Goal: Information Seeking & Learning: Learn about a topic

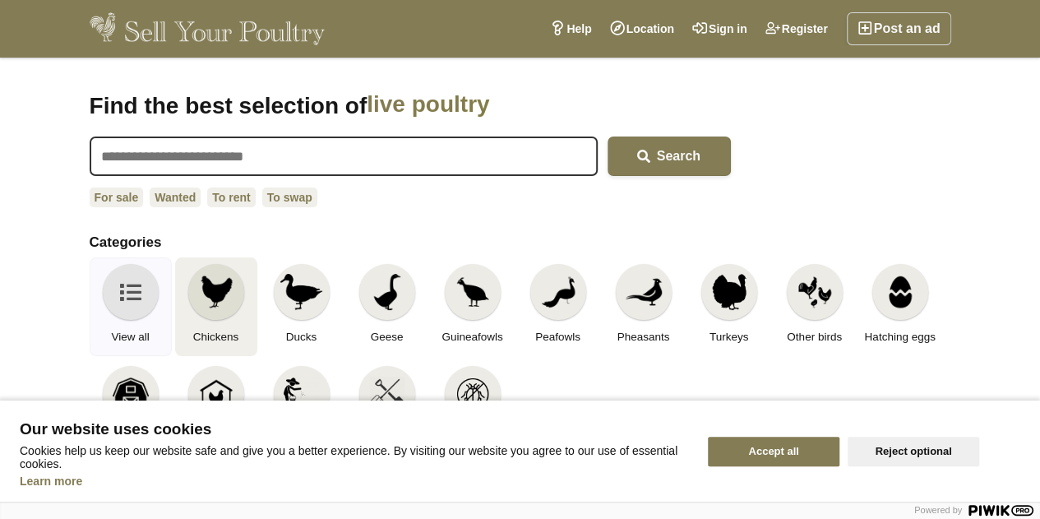
click at [220, 289] on img at bounding box center [216, 292] width 36 height 36
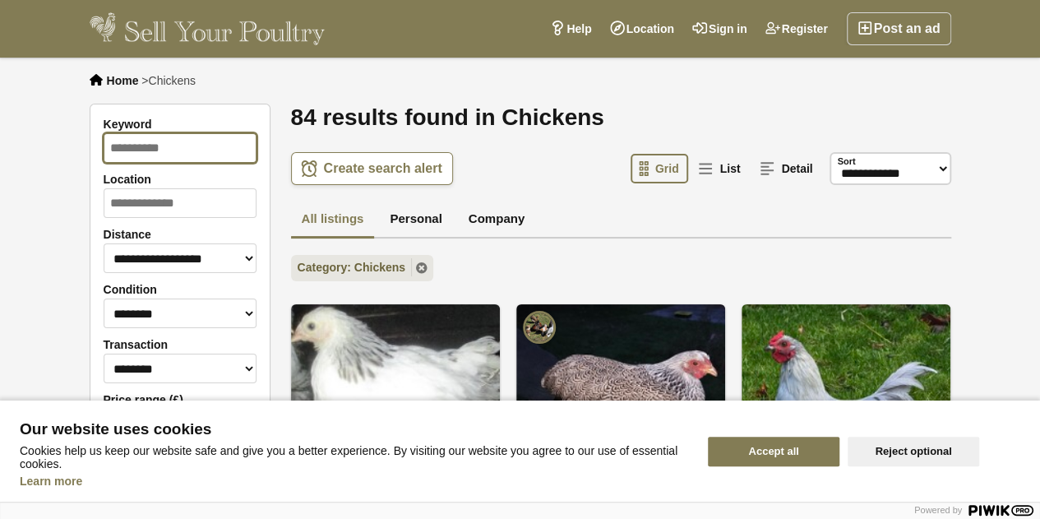
click at [179, 149] on input "Keyword" at bounding box center [180, 148] width 153 height 30
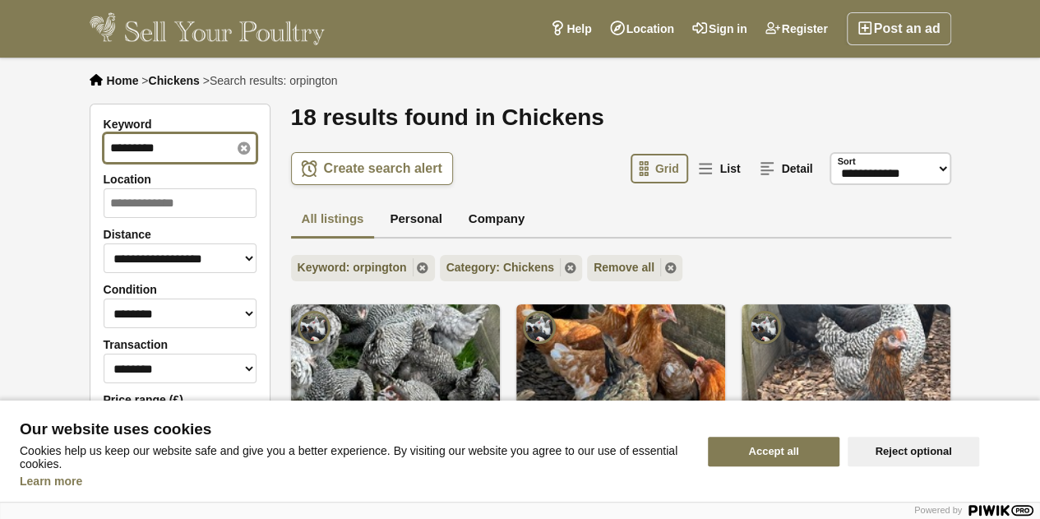
type input "*********"
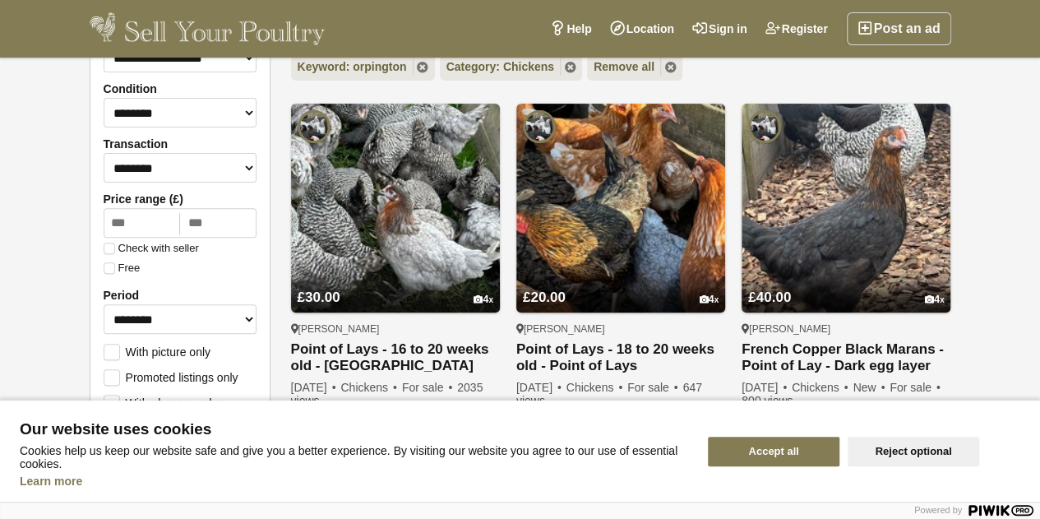
scroll to position [226, 0]
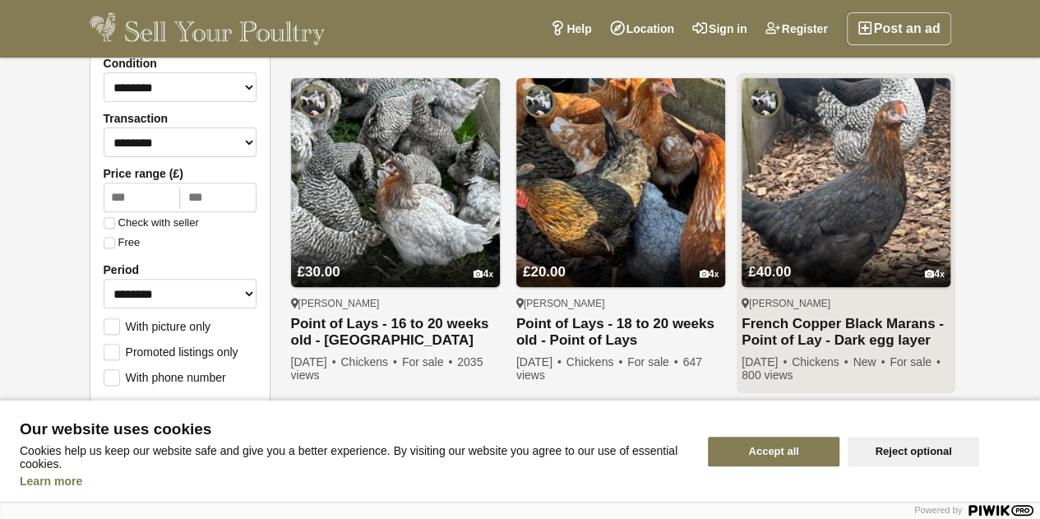
click at [866, 202] on img at bounding box center [845, 182] width 209 height 209
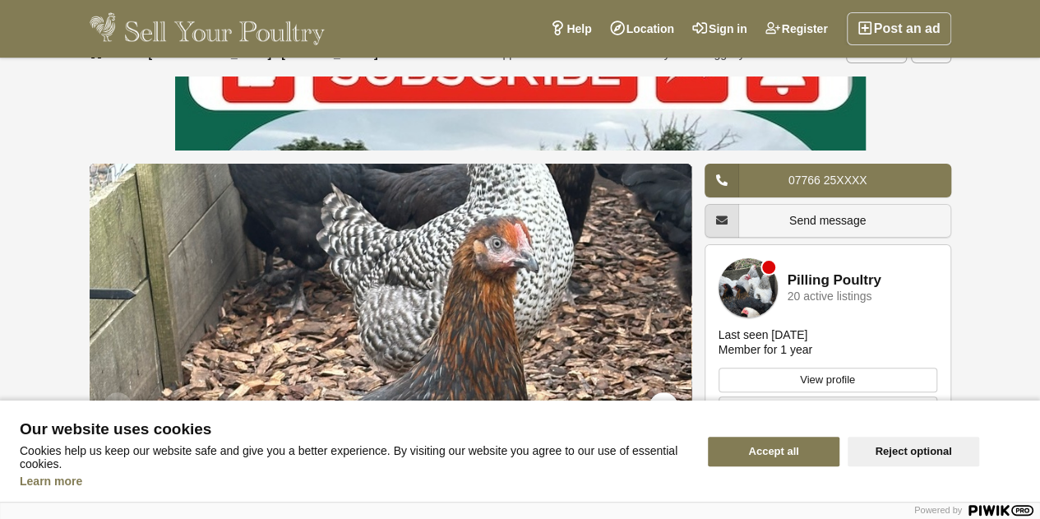
scroll to position [23, 0]
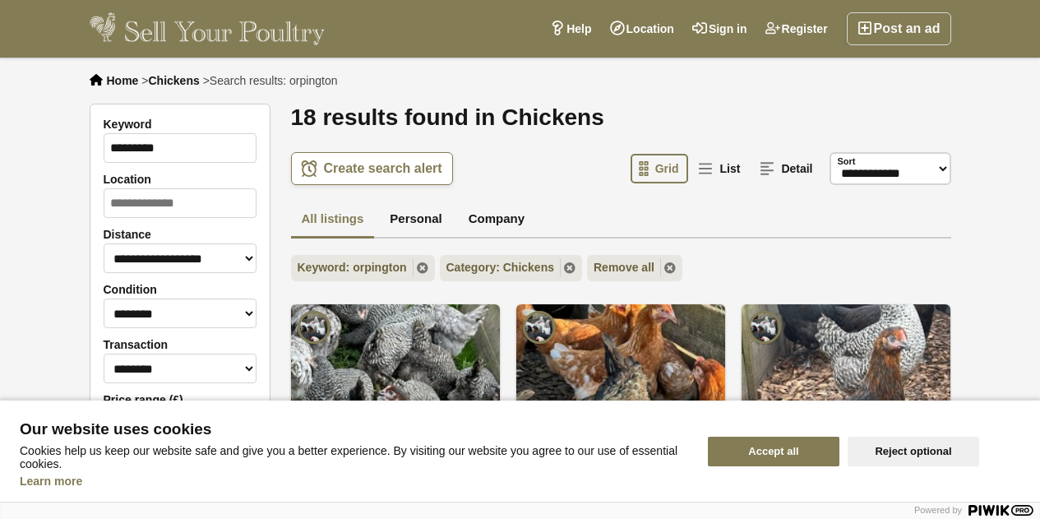
scroll to position [226, 0]
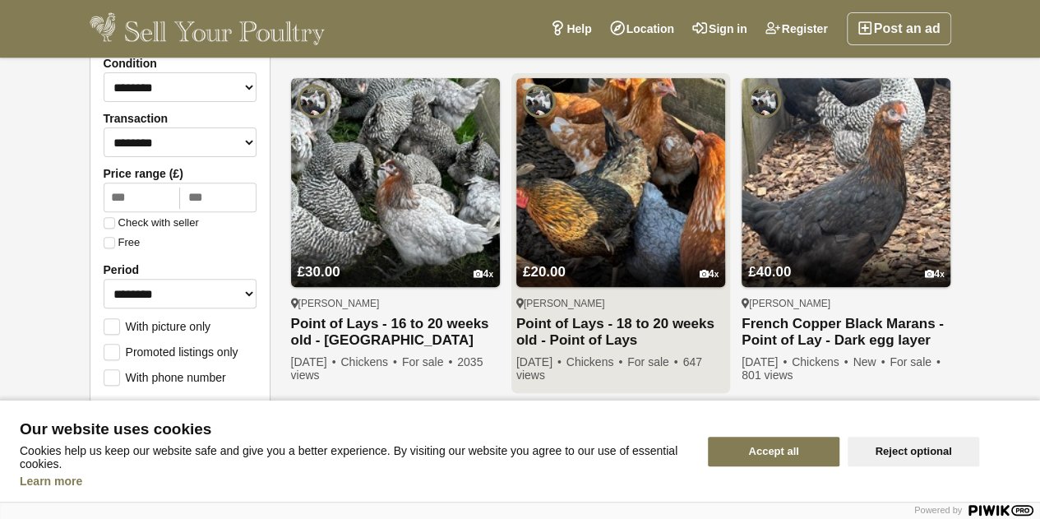
click at [600, 169] on img at bounding box center [620, 182] width 209 height 209
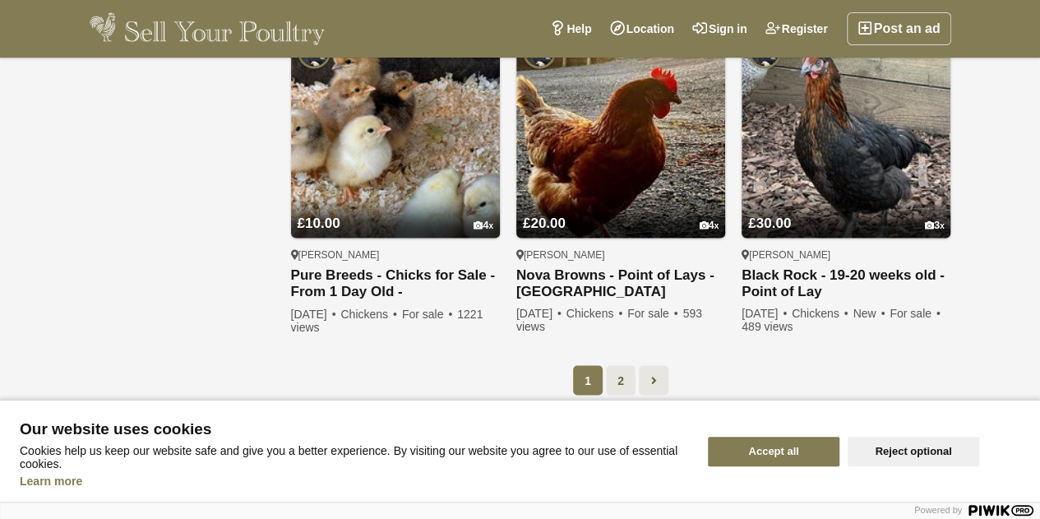
scroll to position [1377, 0]
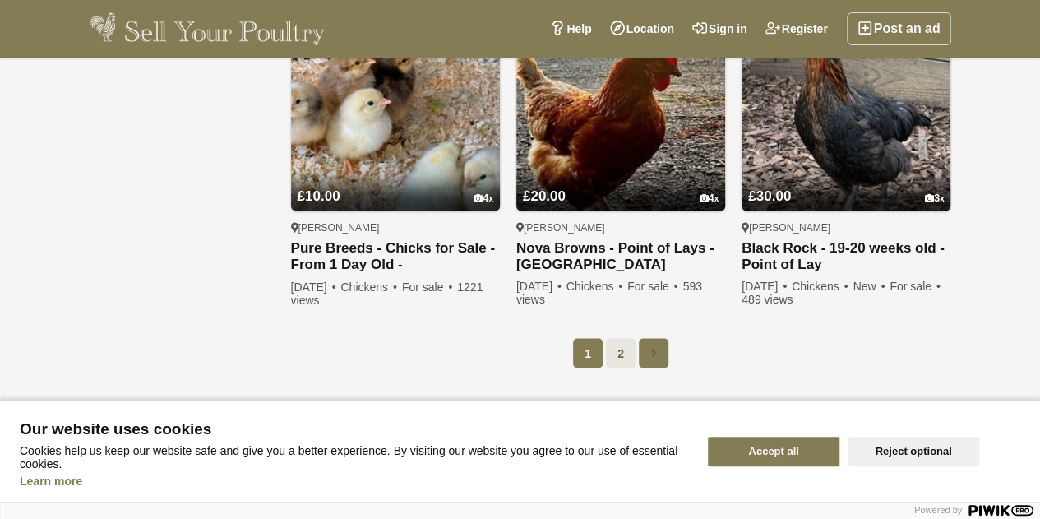
click at [656, 344] on link at bounding box center [654, 353] width 30 height 30
